Goal: Transaction & Acquisition: Book appointment/travel/reservation

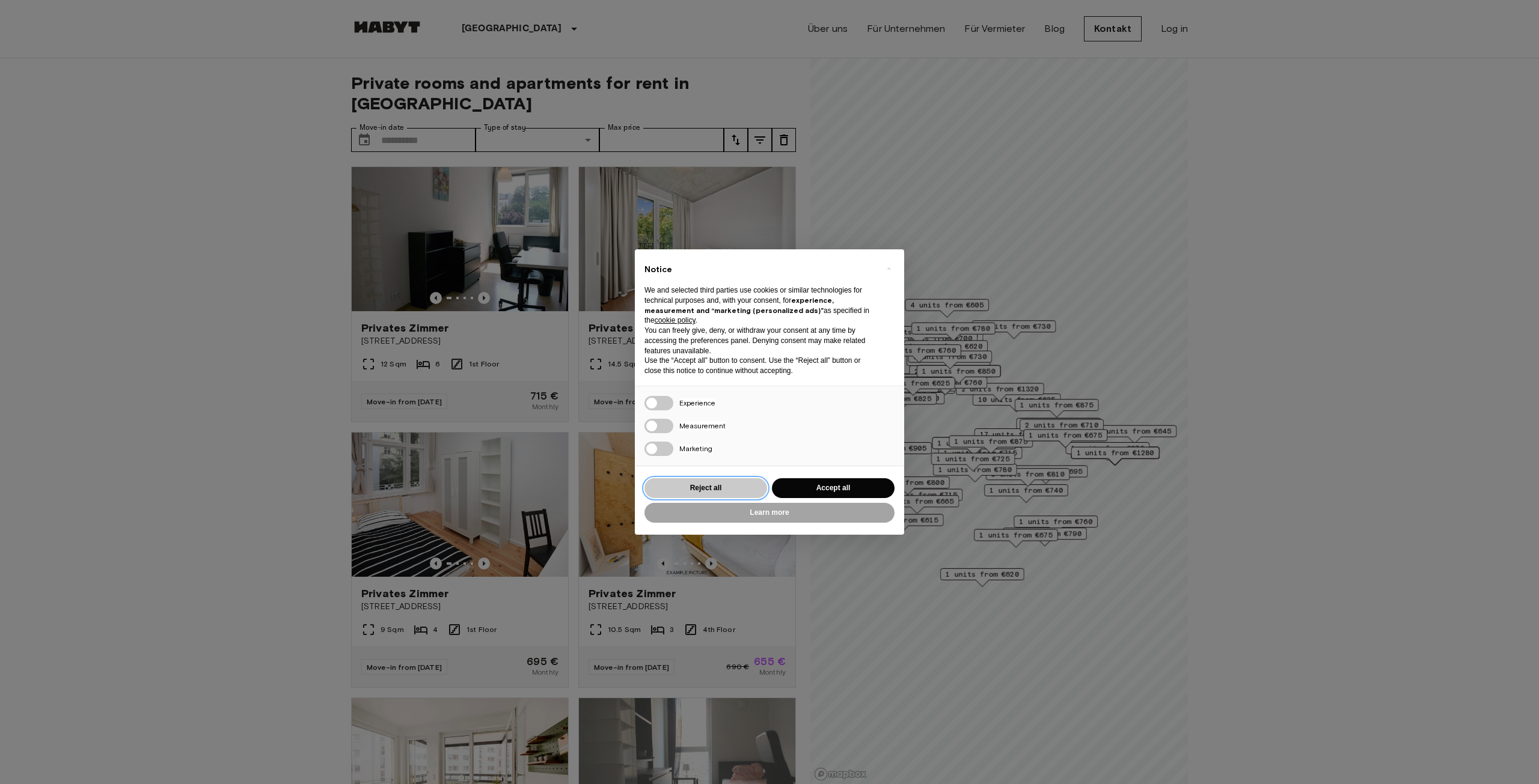
click at [749, 491] on button "Reject all" at bounding box center [706, 488] width 123 height 20
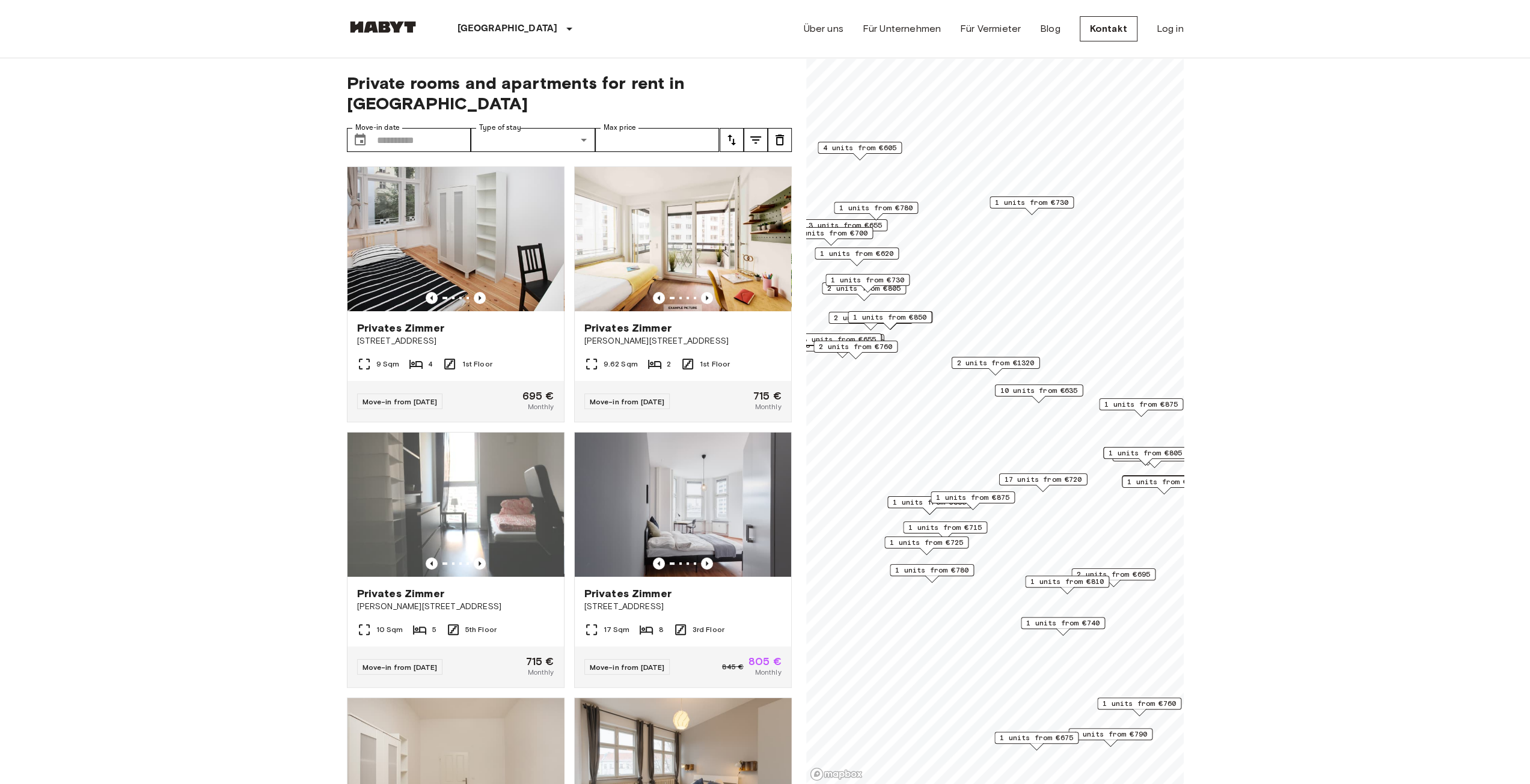
click at [1041, 476] on span "17 units from €720" at bounding box center [1043, 479] width 78 height 11
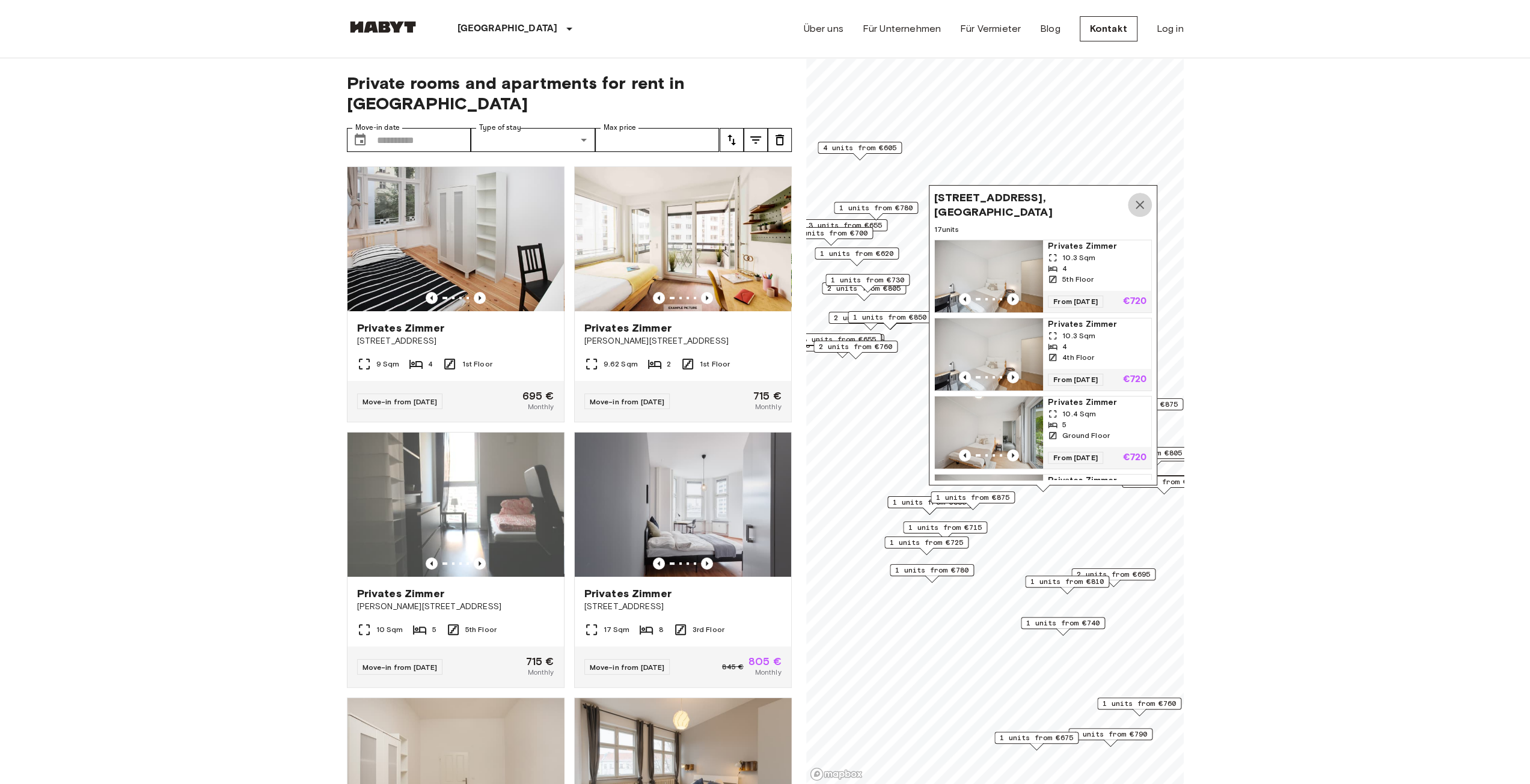
click at [1136, 197] on button "Map marker" at bounding box center [1140, 205] width 24 height 24
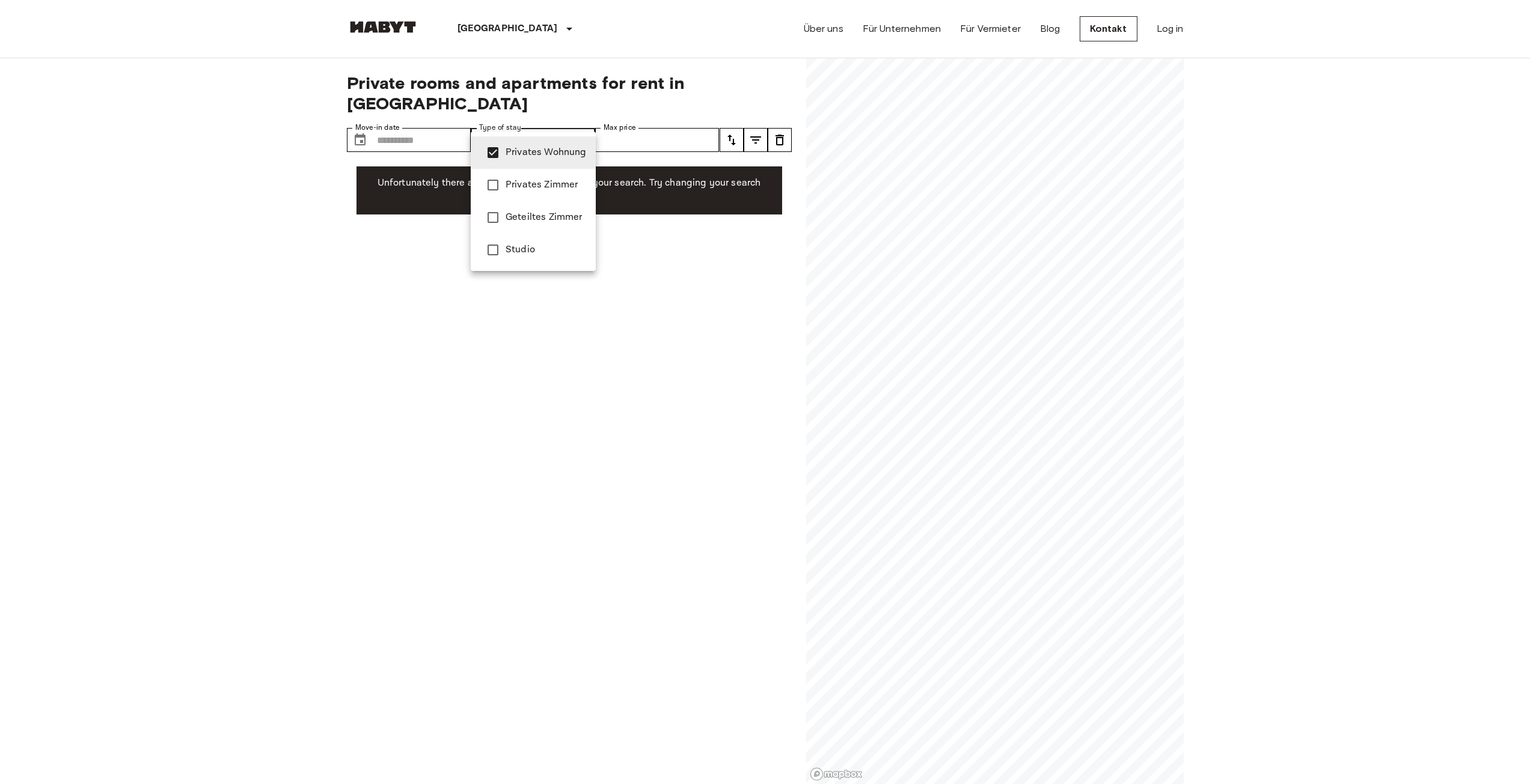
type input "**********"
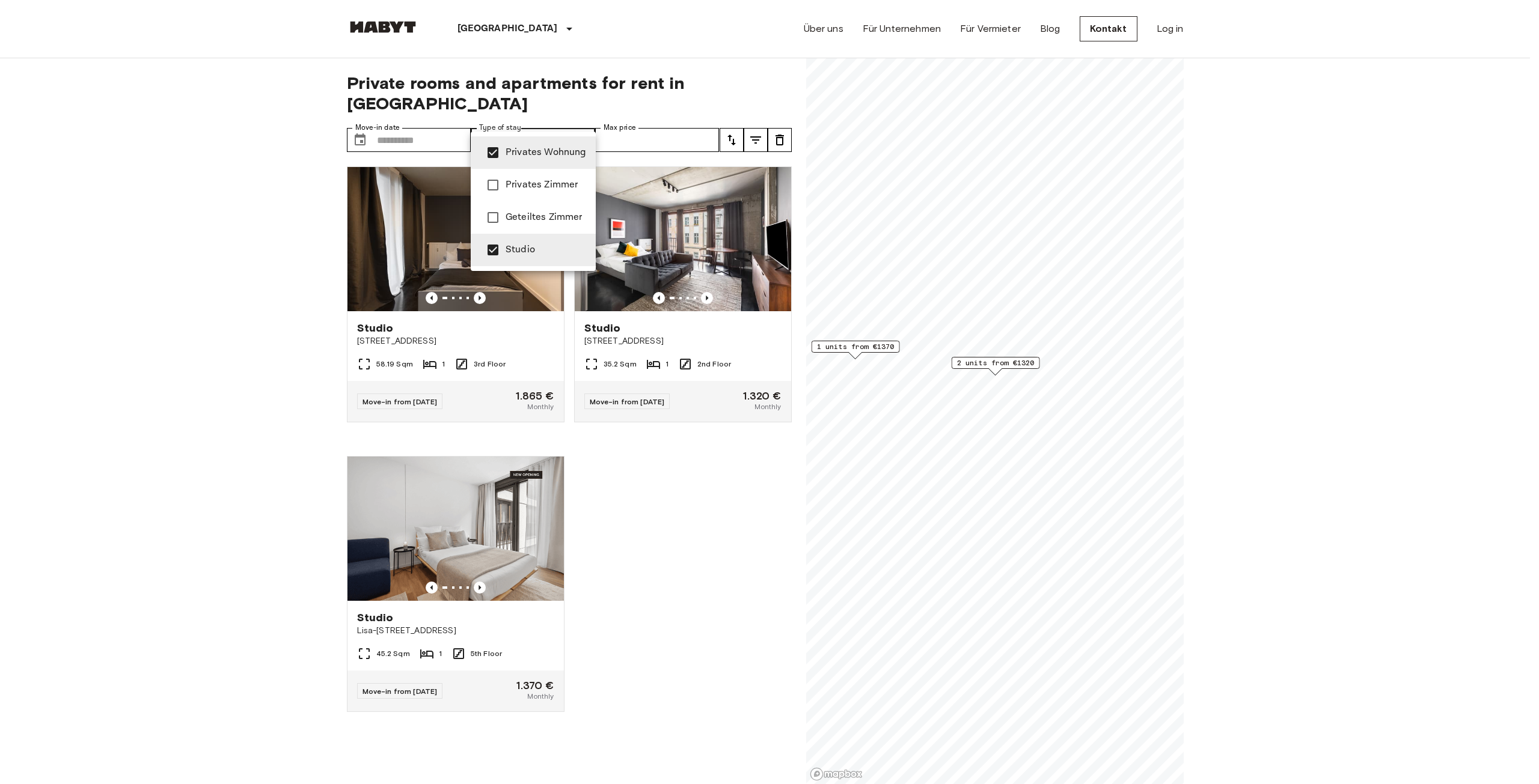
click at [707, 503] on div at bounding box center [769, 392] width 1539 height 784
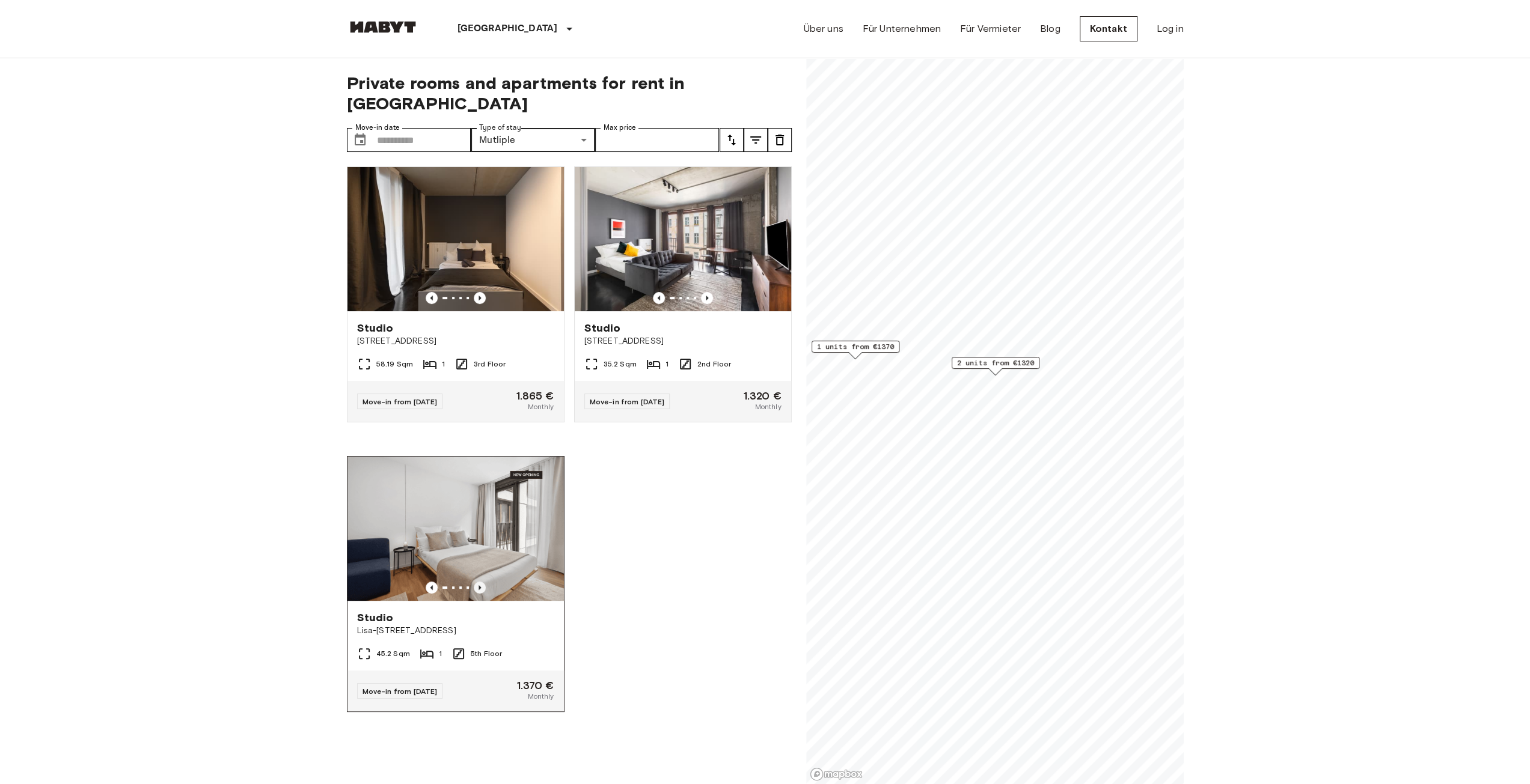
click at [475, 582] on icon "Previous image" at bounding box center [479, 587] width 12 height 12
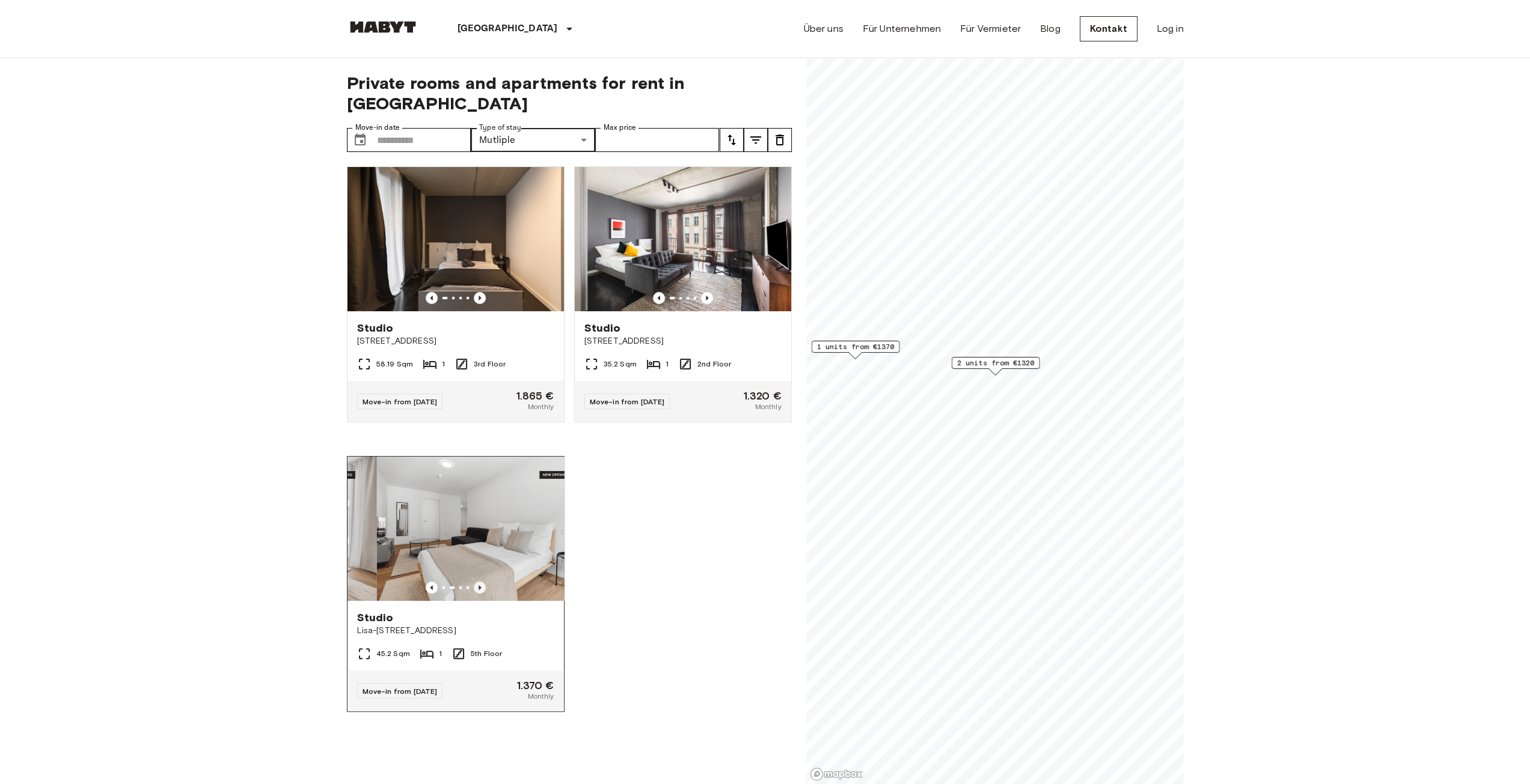
click at [476, 582] on icon "Previous image" at bounding box center [479, 587] width 12 height 12
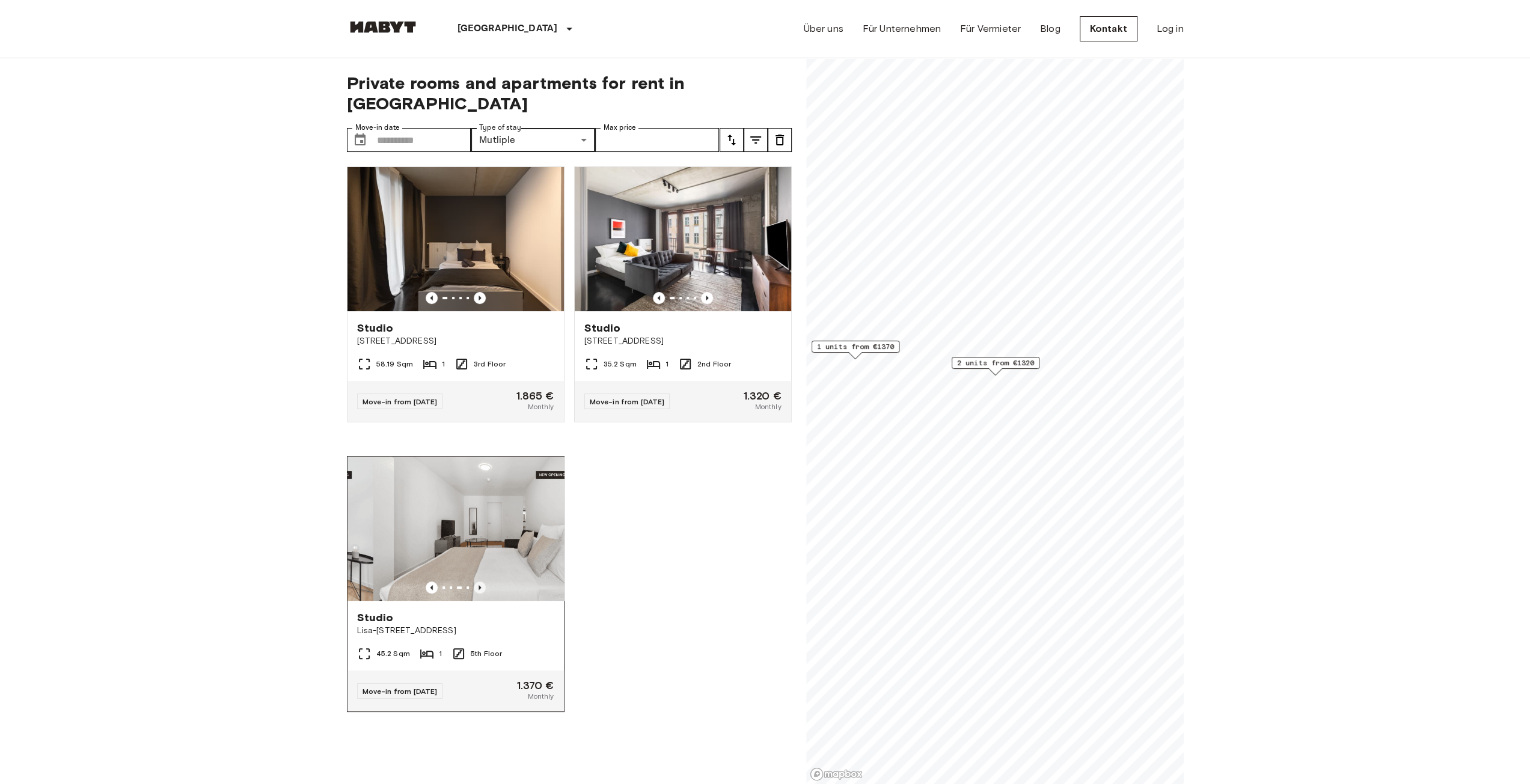
click at [477, 582] on icon "Previous image" at bounding box center [479, 587] width 12 height 12
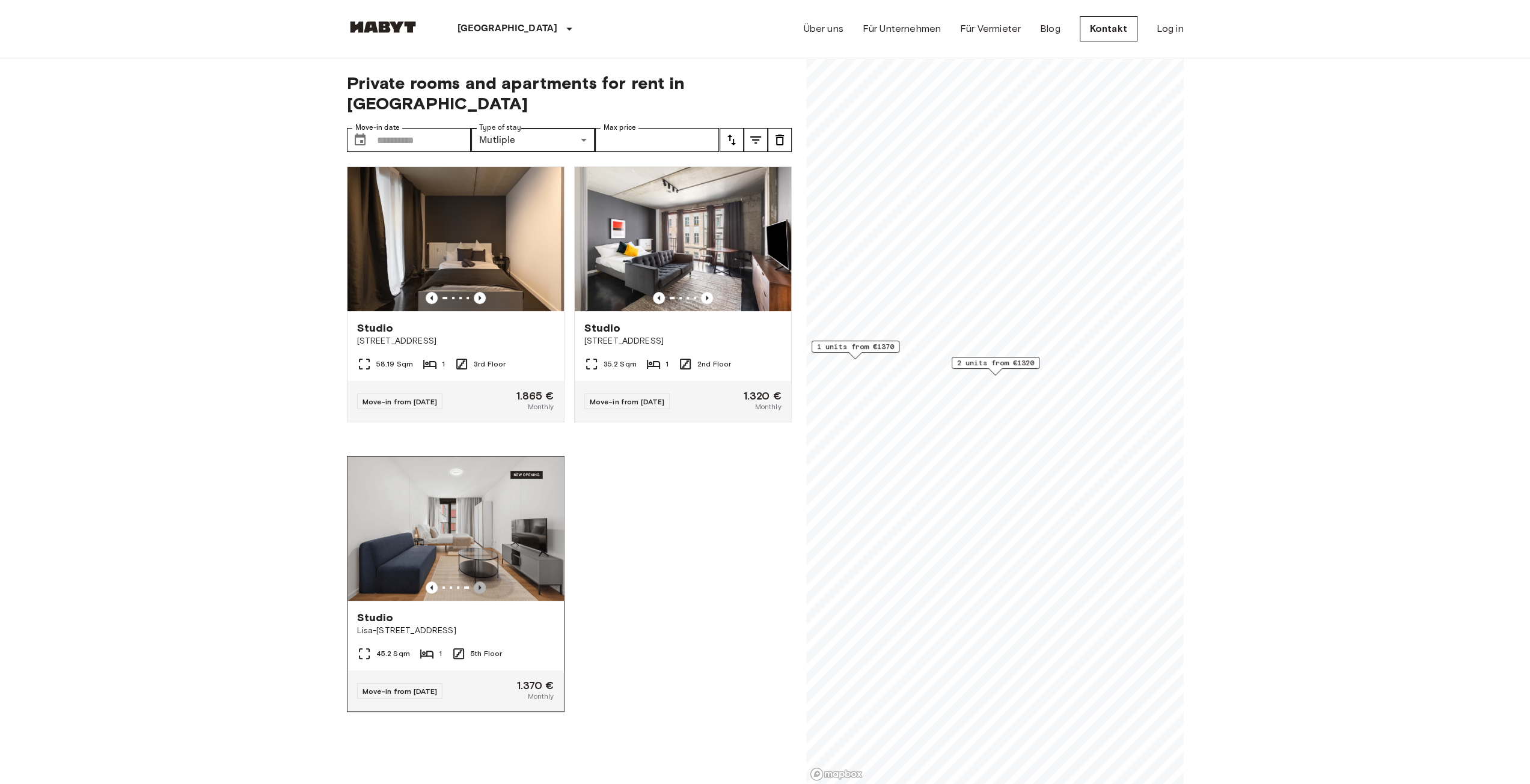
click at [477, 582] on icon "Previous image" at bounding box center [479, 587] width 12 height 12
